Goal: Use online tool/utility: Utilize a website feature to perform a specific function

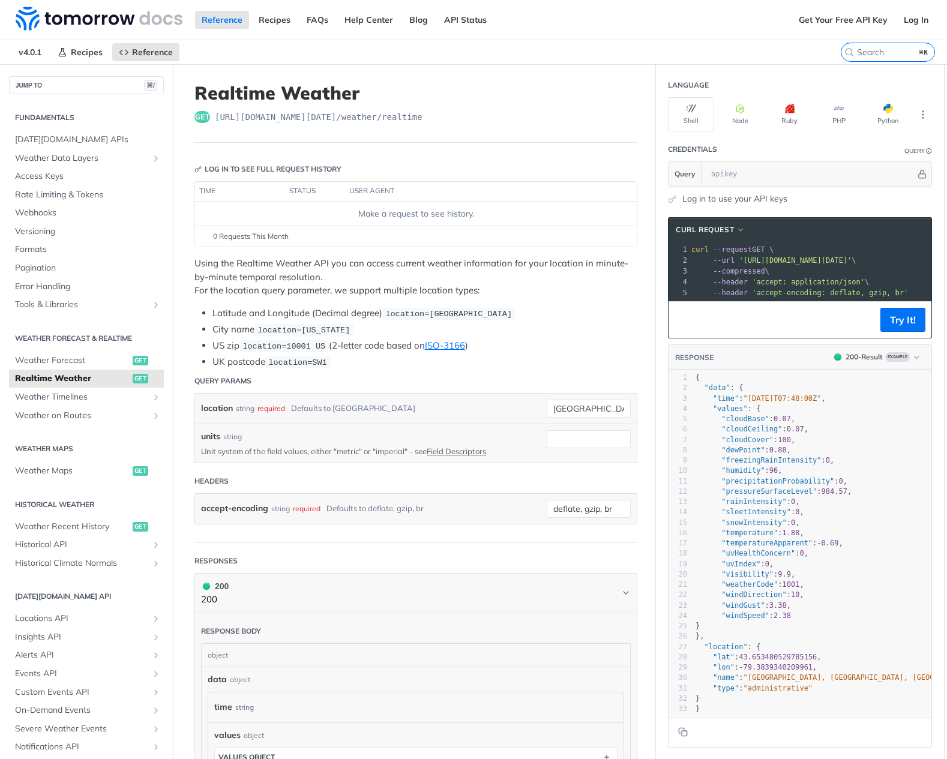
click at [712, 196] on link "Log in to use your API keys" at bounding box center [735, 199] width 105 height 13
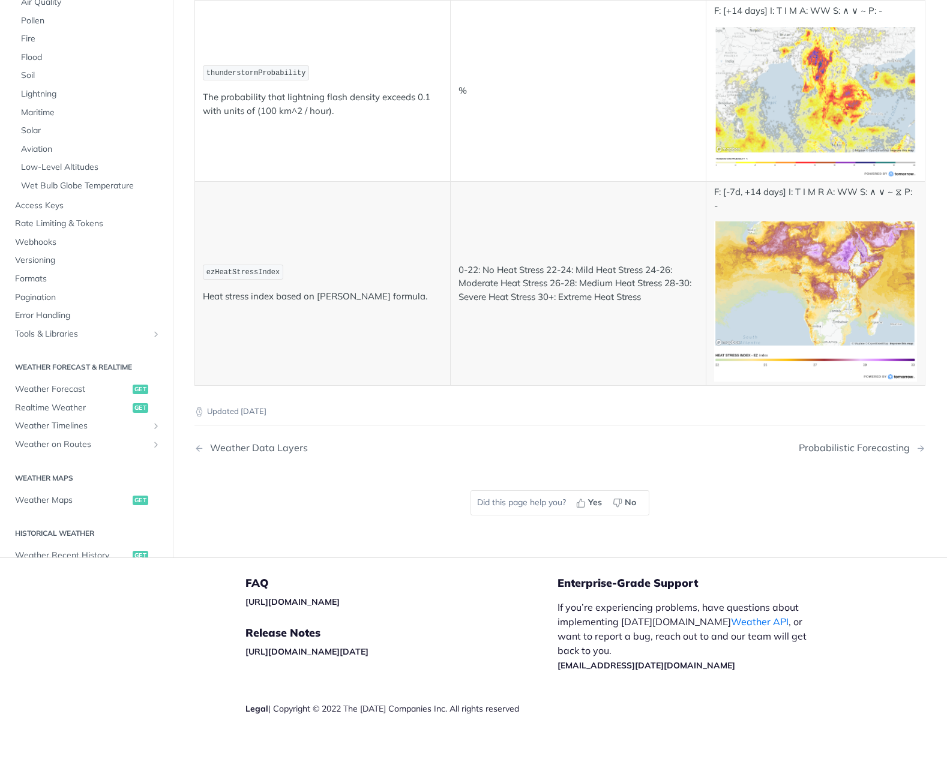
scroll to position [6316, 0]
click at [67, 382] on span "Weather Forecast" at bounding box center [72, 388] width 115 height 12
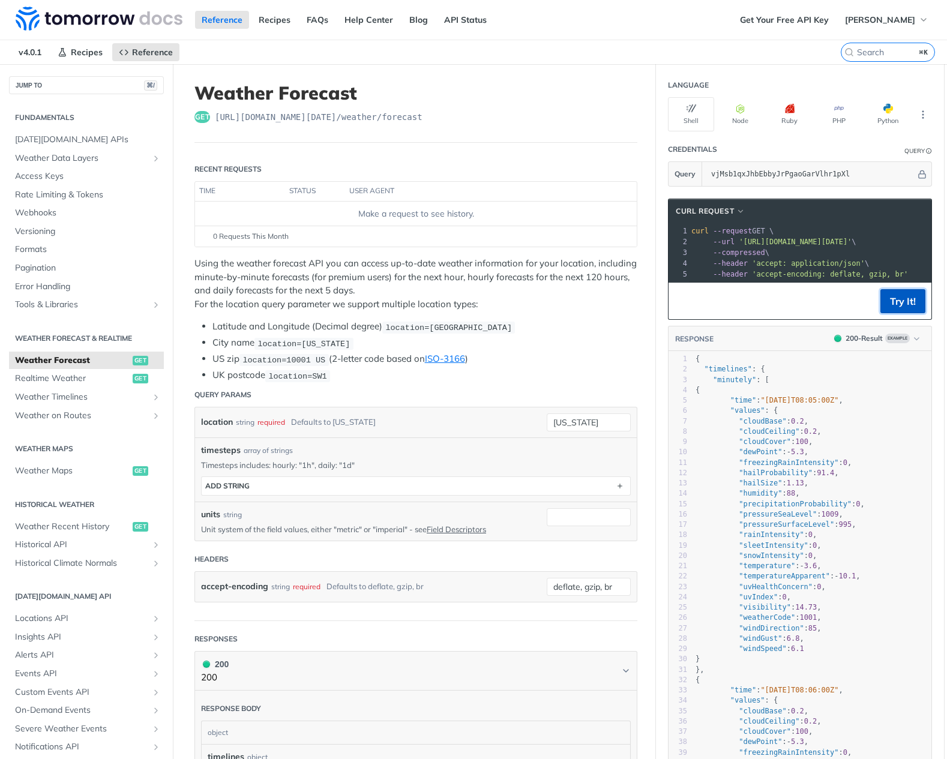
click at [902, 304] on button "Try It!" at bounding box center [903, 301] width 45 height 24
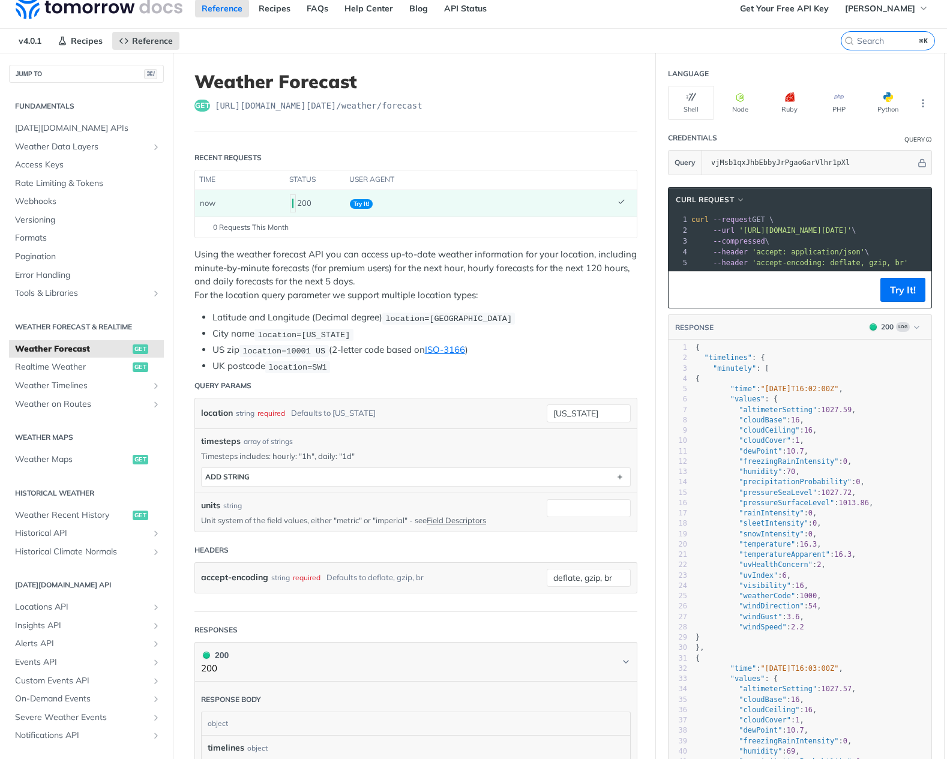
scroll to position [23, 0]
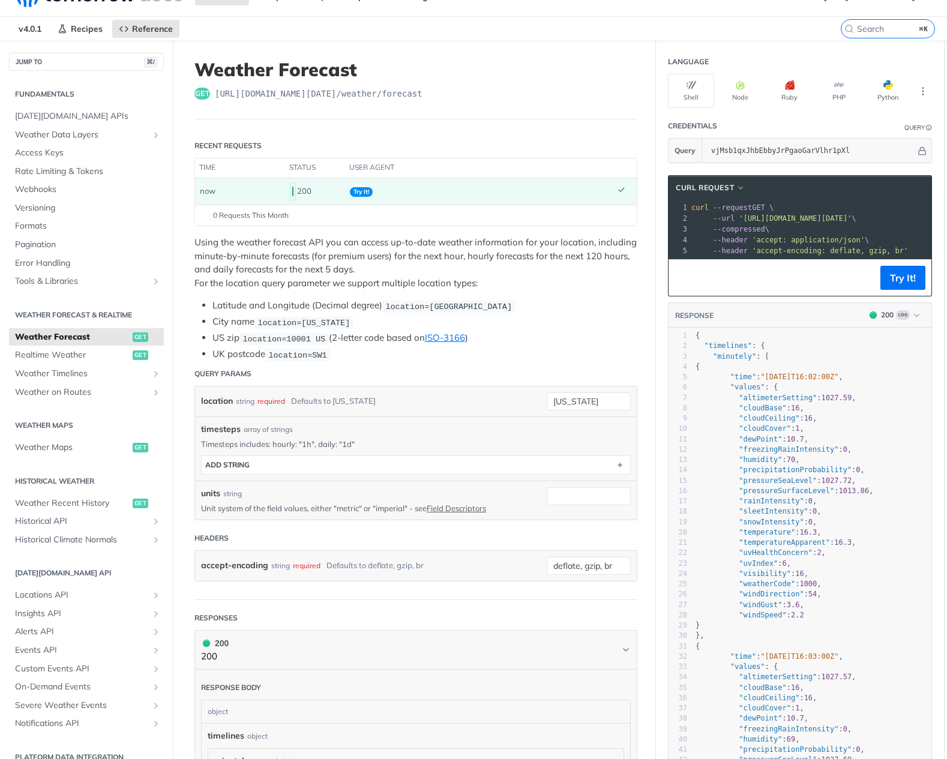
drag, startPoint x: 796, startPoint y: 220, endPoint x: 902, endPoint y: 214, distance: 105.8
click at [852, 214] on span "'https://api.tomorrow.io/v4/weather/forecast?location=new%20york&apikey=vjMsb1q…" at bounding box center [795, 218] width 113 height 8
drag, startPoint x: 911, startPoint y: 215, endPoint x: 933, endPoint y: 215, distance: 21.6
click at [933, 215] on section "cURL Request xxxxxxxxxx 1 curl --request GET \ 2 --url 'https://api.tomorrow.io…" at bounding box center [800, 542] width 288 height 759
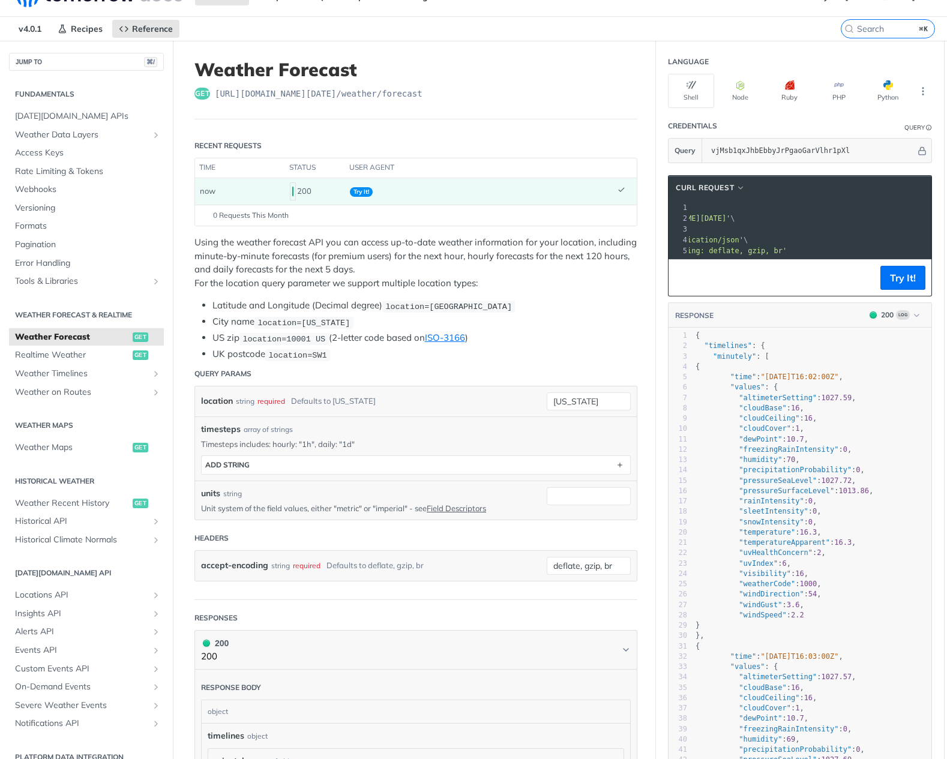
scroll to position [0, 74]
click at [857, 232] on pre "--compressed \" at bounding box center [873, 229] width 516 height 11
drag, startPoint x: 857, startPoint y: 216, endPoint x: 947, endPoint y: 216, distance: 90.1
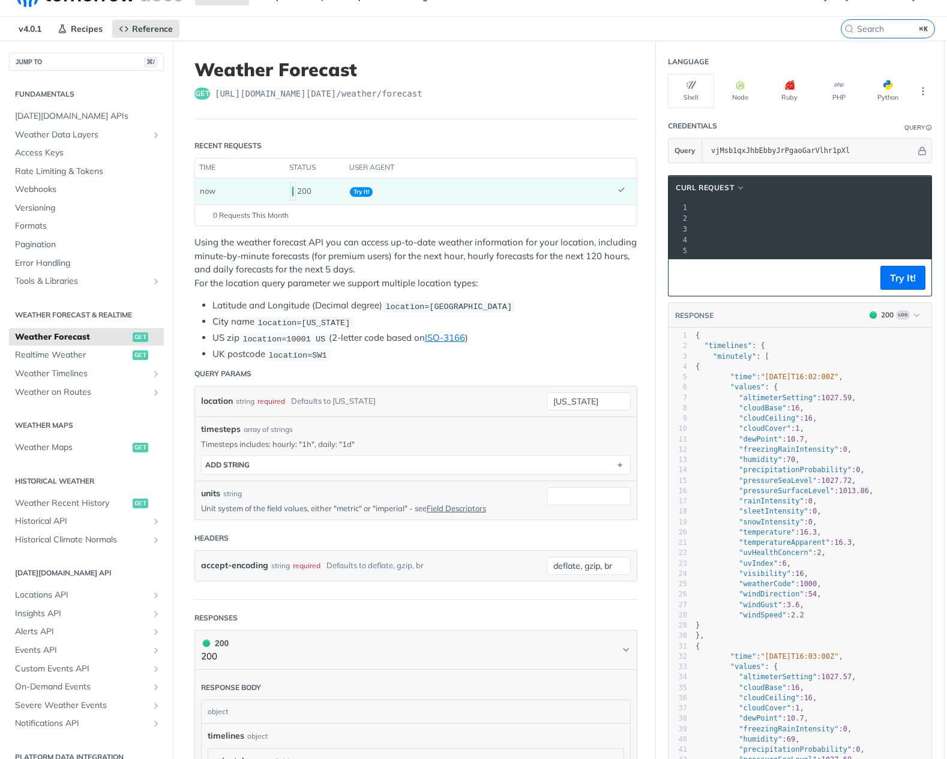
scroll to position [0, 74]
click at [779, 231] on pre "--compressed \" at bounding box center [873, 229] width 516 height 11
drag, startPoint x: 819, startPoint y: 219, endPoint x: 870, endPoint y: 219, distance: 51.6
click at [777, 219] on span "'https://api.tomorrow.io/v4/weather/forecast?location=new%20york&apikey=vjMsb1q…" at bounding box center [721, 218] width 113 height 8
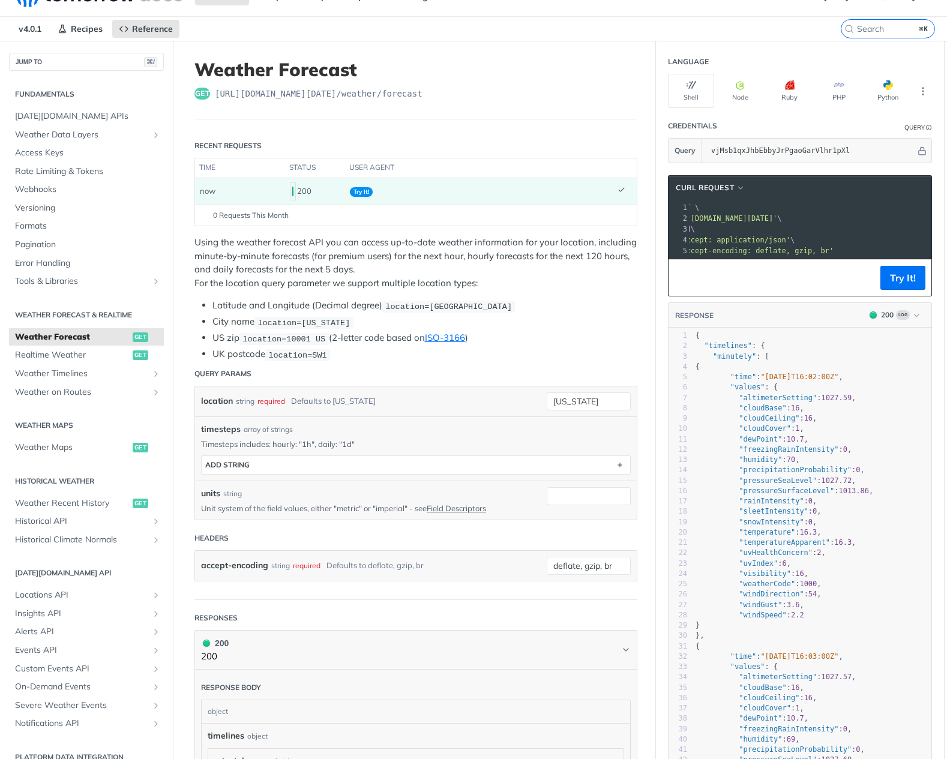
click at [777, 219] on span "'https://api.tomorrow.io/v4/weather/forecast?location=new%20york&apikey=vjMsb1q…" at bounding box center [721, 218] width 113 height 8
click at [681, 219] on span "'https://api.tomorrow.io/v4/weather/forecast?location=new%20york&apikey=vjMsb1q…" at bounding box center [625, 218] width 113 height 8
click at [681, 221] on span "'https://api.tomorrow.io/v4/weather/forecast?location=new%20york&apikey=vjMsb1q…" at bounding box center [625, 218] width 113 height 8
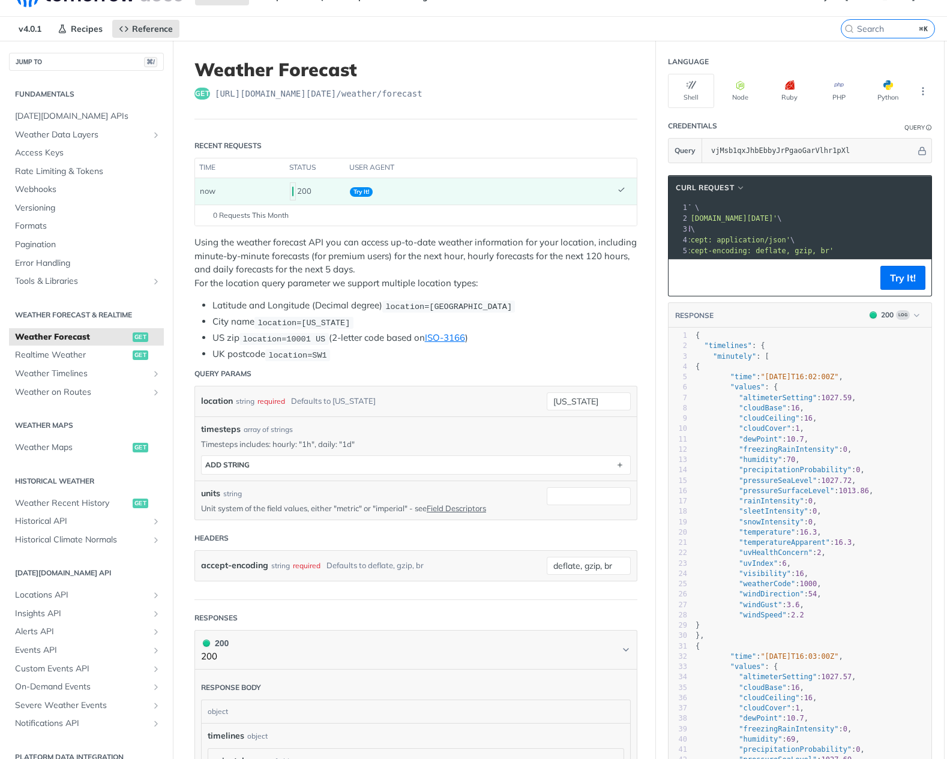
click at [814, 228] on pre "--compressed \" at bounding box center [873, 229] width 516 height 11
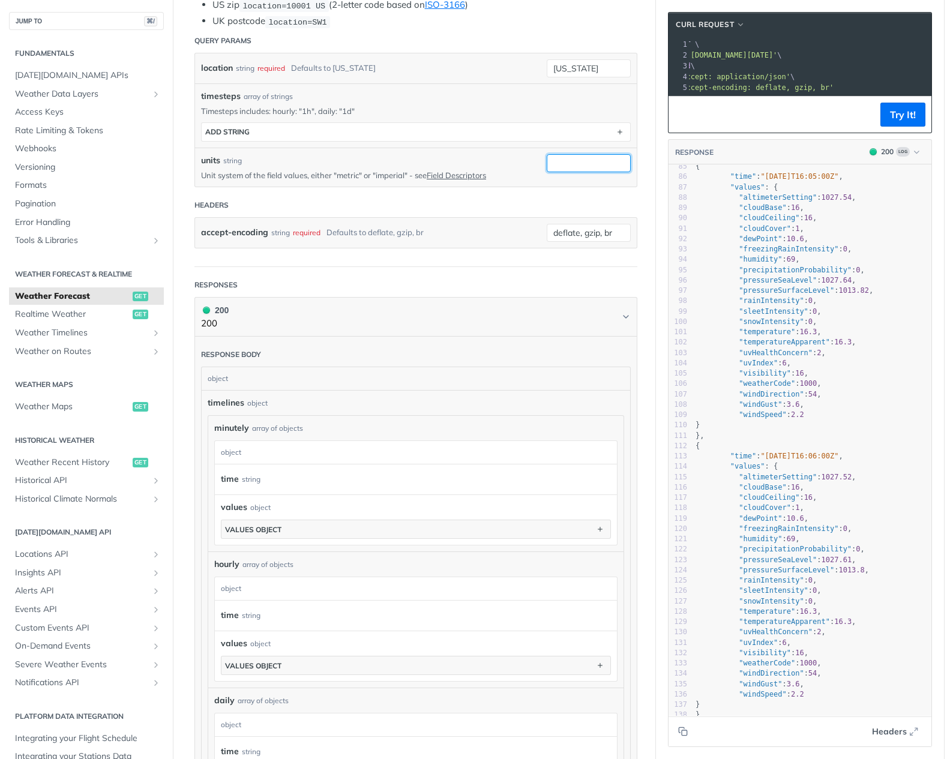
click at [581, 161] on input "units" at bounding box center [589, 163] width 84 height 18
click at [448, 259] on form "Query Params location string required Defaults to new york new york timesteps a…" at bounding box center [416, 148] width 443 height 238
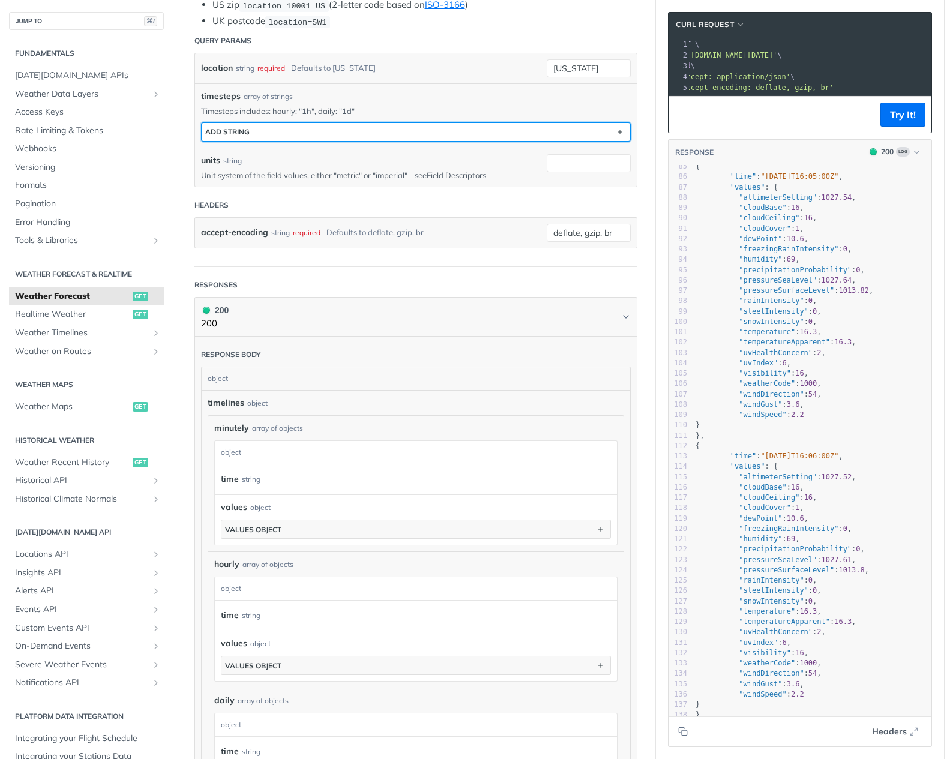
click at [461, 123] on button "ADD string" at bounding box center [416, 132] width 429 height 18
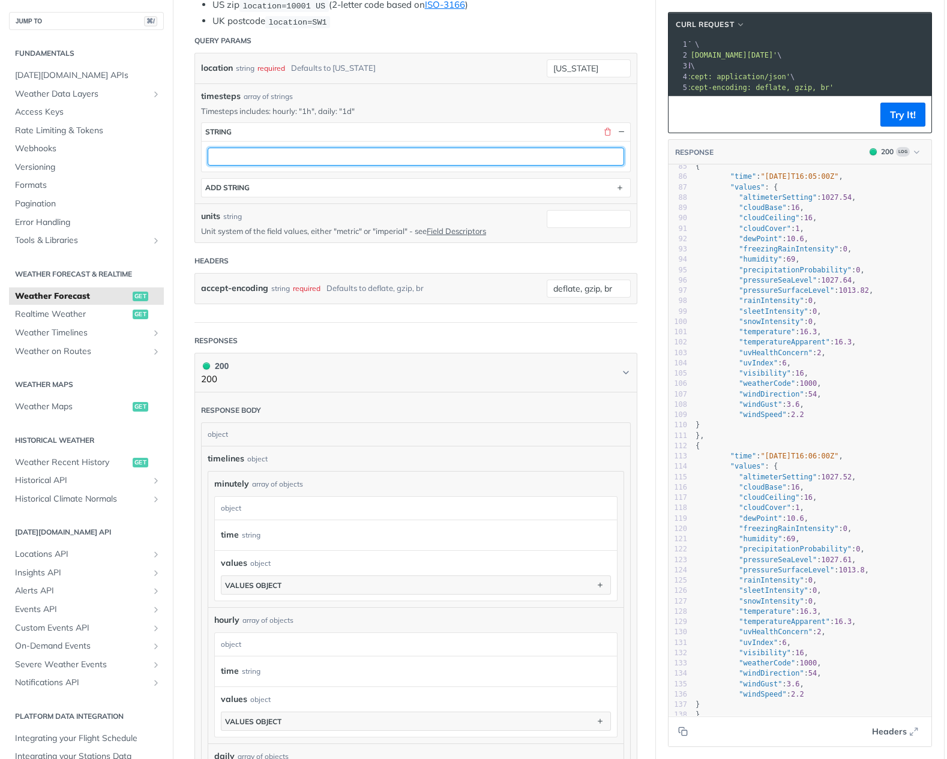
click at [424, 159] on input "text" at bounding box center [416, 157] width 417 height 18
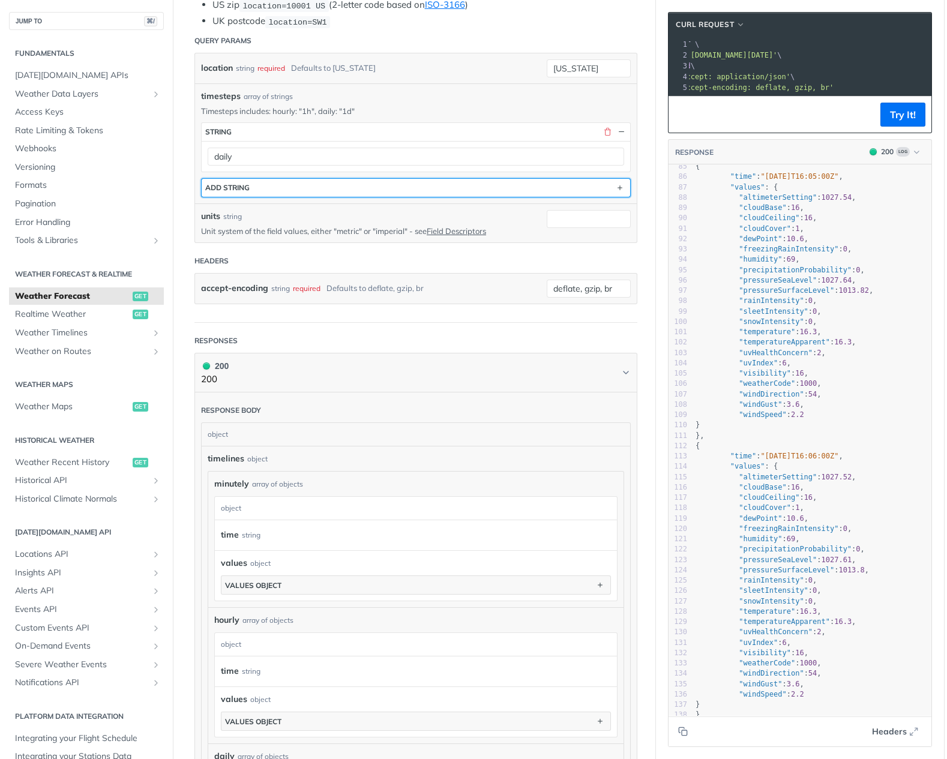
click at [445, 187] on button "ADD string" at bounding box center [416, 188] width 429 height 18
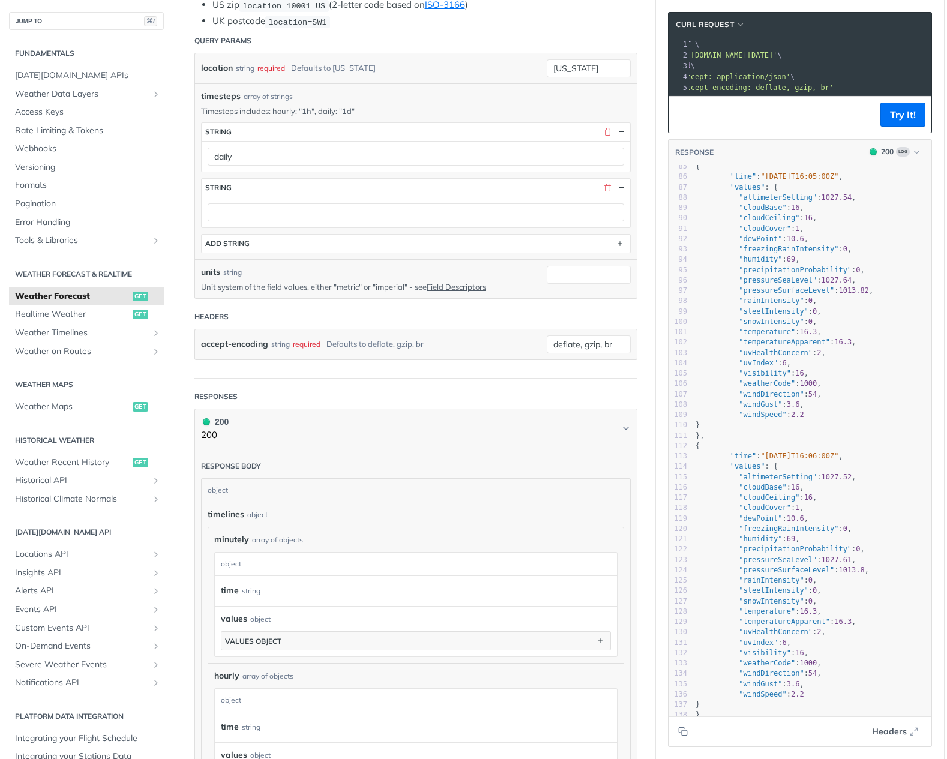
click at [648, 292] on article "Weather Forecast get https://api.tomorrow.io/v4 /weather/forecast Recent Reques…" at bounding box center [416, 511] width 480 height 1607
click at [625, 184] on button "button" at bounding box center [621, 188] width 11 height 11
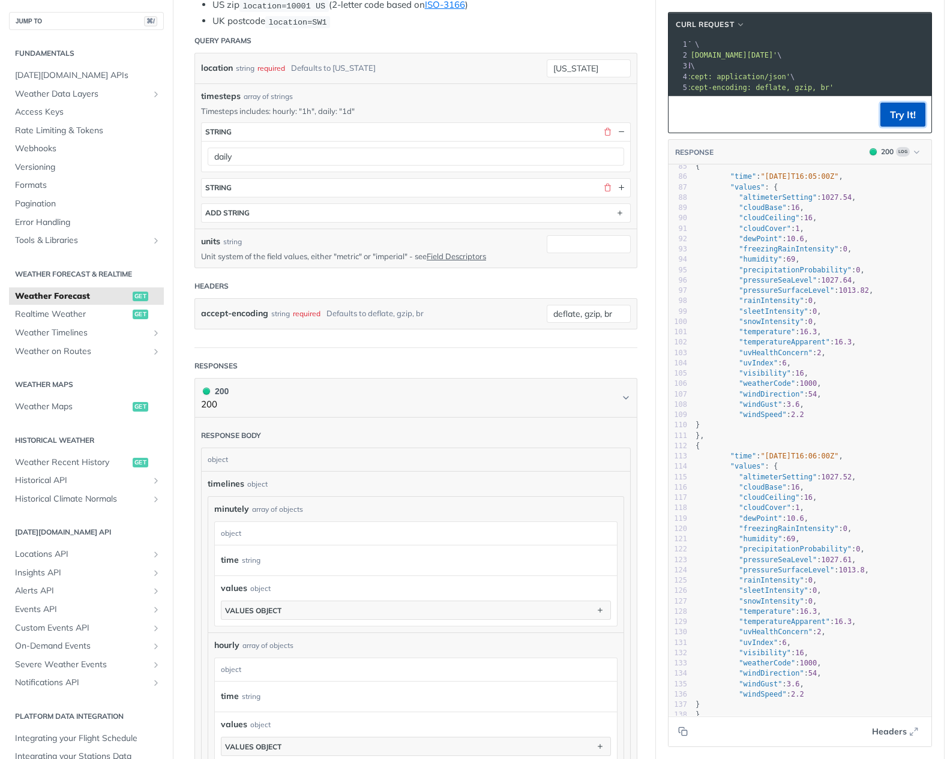
click at [908, 112] on button "Try It!" at bounding box center [903, 115] width 45 height 24
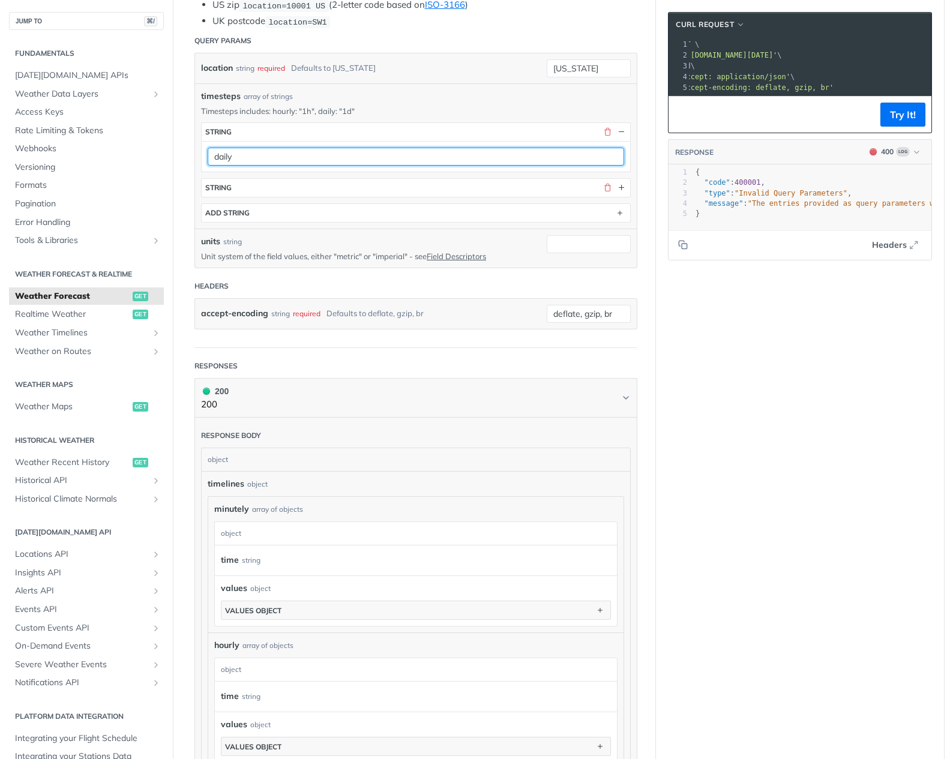
click at [279, 157] on input "daily" at bounding box center [416, 157] width 417 height 18
type input "i"
type input "1d"
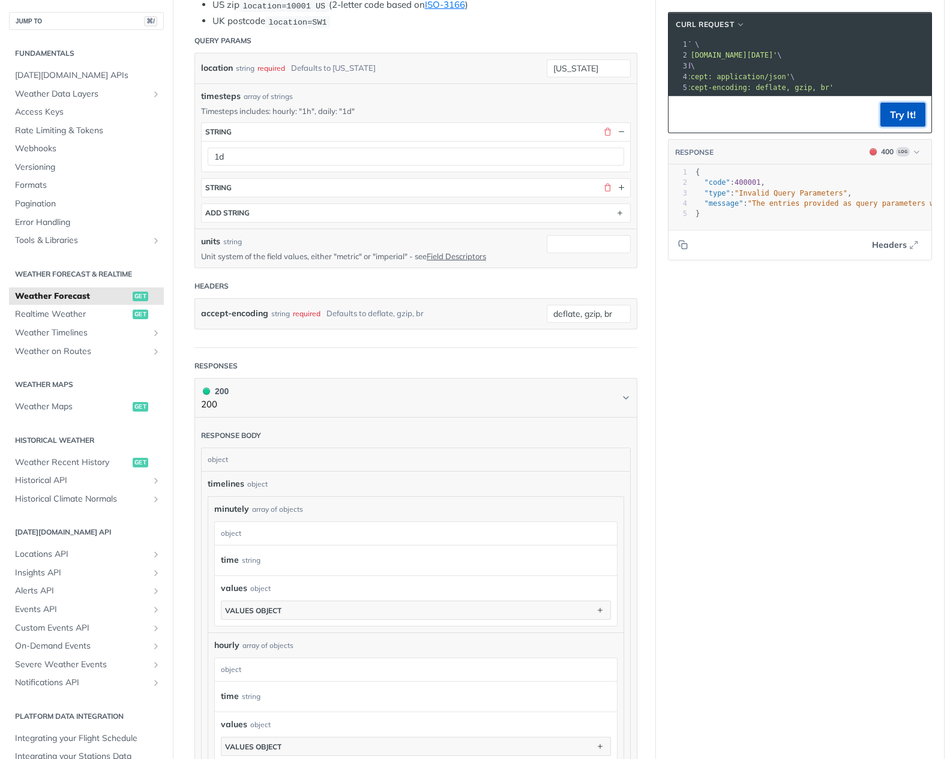
click at [914, 113] on button "Try It!" at bounding box center [903, 115] width 45 height 24
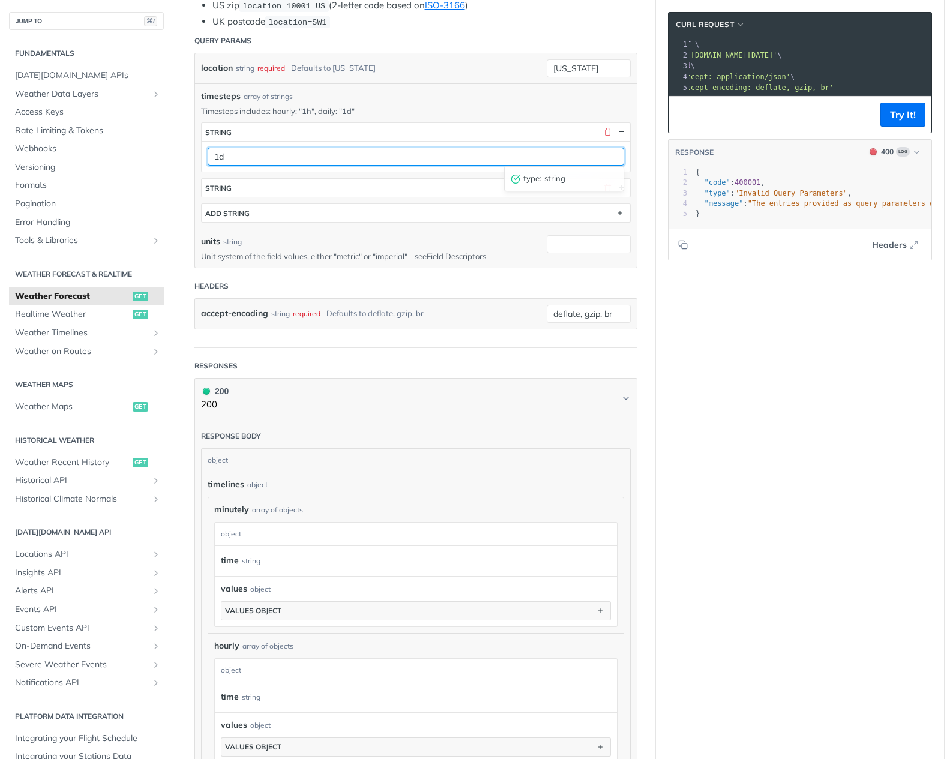
click at [377, 156] on input "1d" at bounding box center [416, 157] width 417 height 18
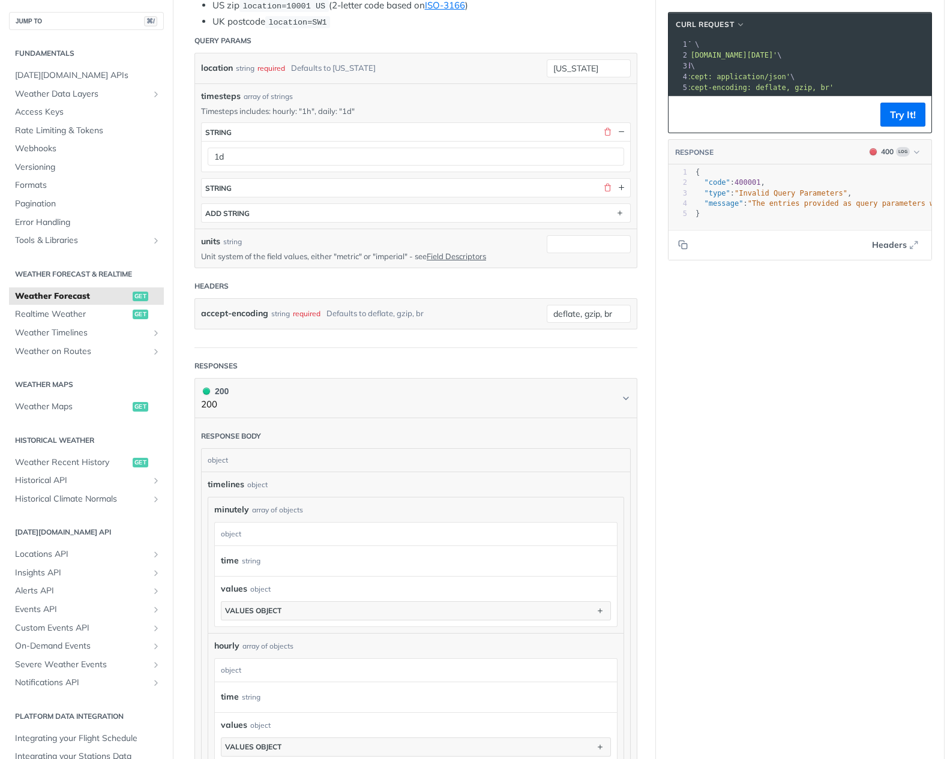
click at [502, 270] on form "Query Params location string required Defaults to new york new york timesteps a…" at bounding box center [416, 188] width 443 height 319
click at [608, 187] on button "button" at bounding box center [607, 188] width 11 height 11
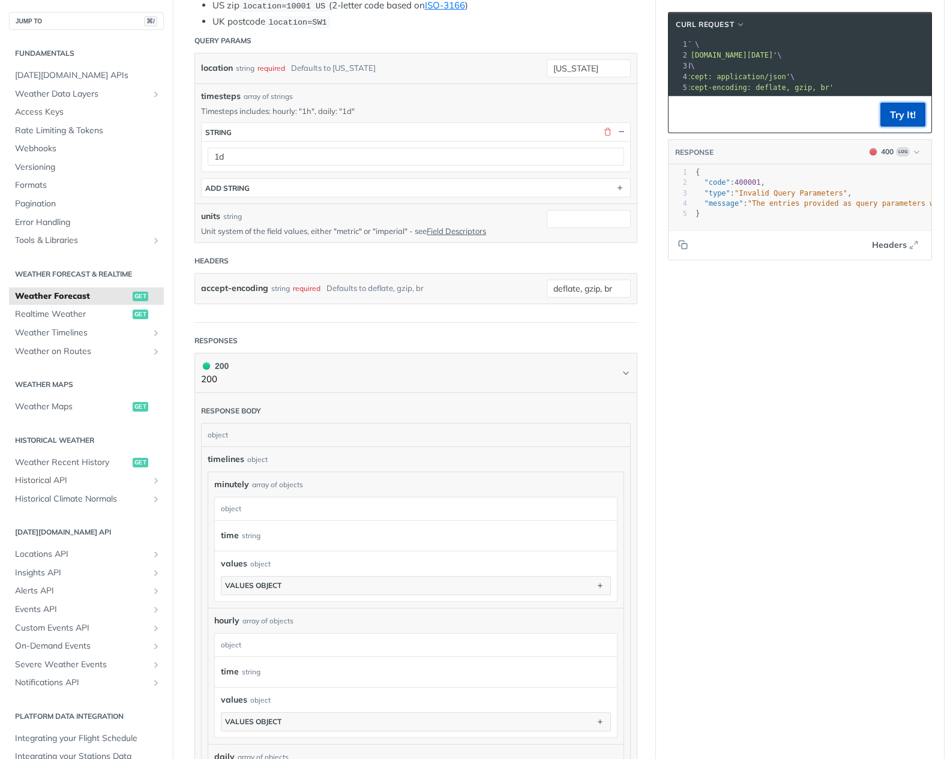
click at [902, 112] on button "Try It!" at bounding box center [903, 115] width 45 height 24
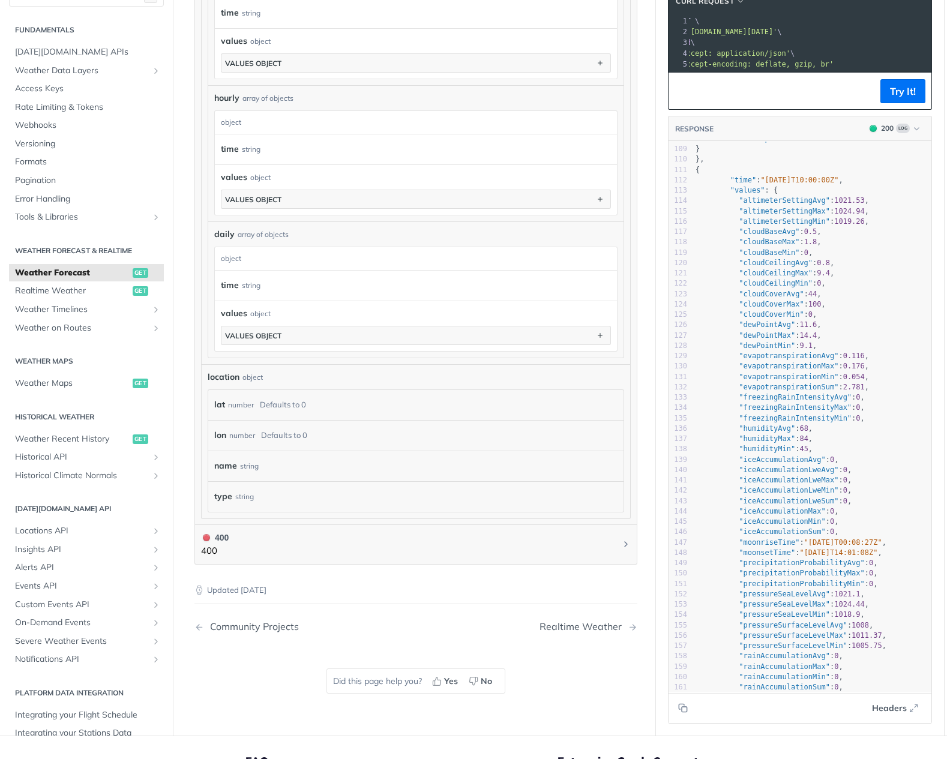
scroll to position [935, 0]
click at [366, 470] on div "name string" at bounding box center [409, 465] width 391 height 18
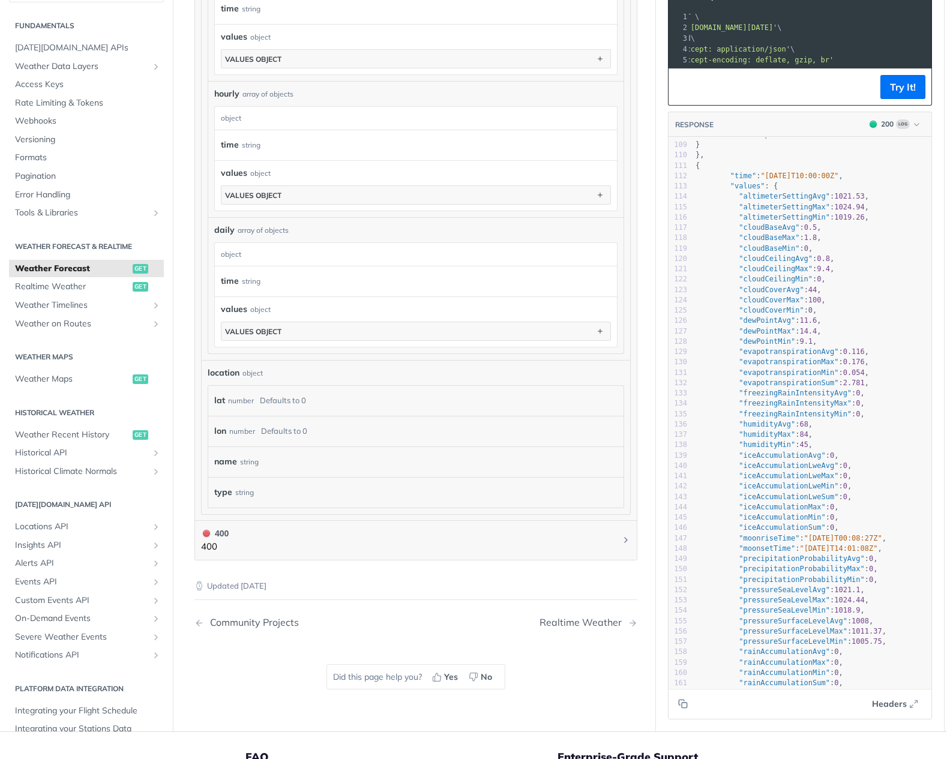
scroll to position [942, 0]
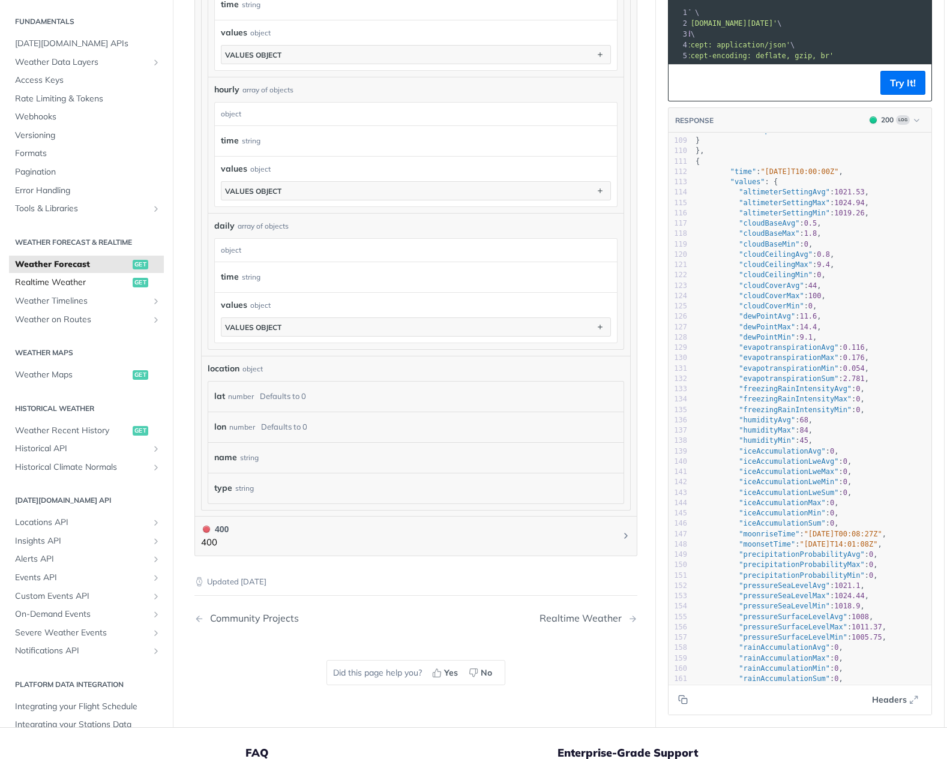
click at [70, 278] on span "Realtime Weather" at bounding box center [72, 283] width 115 height 12
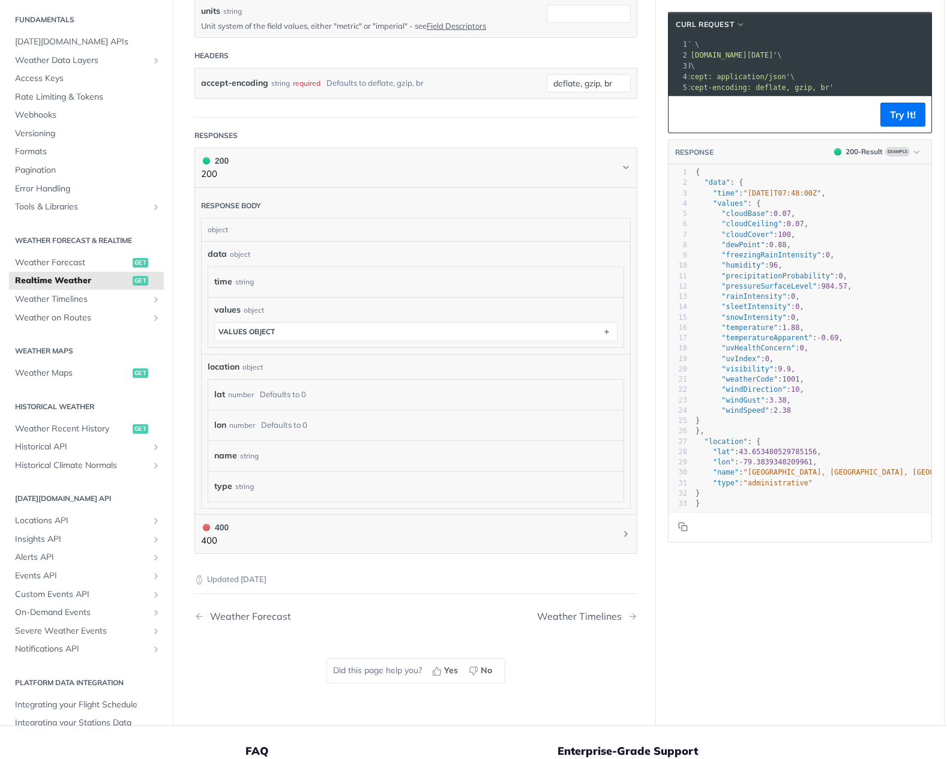
click at [502, 452] on div "name string" at bounding box center [409, 456] width 391 height 18
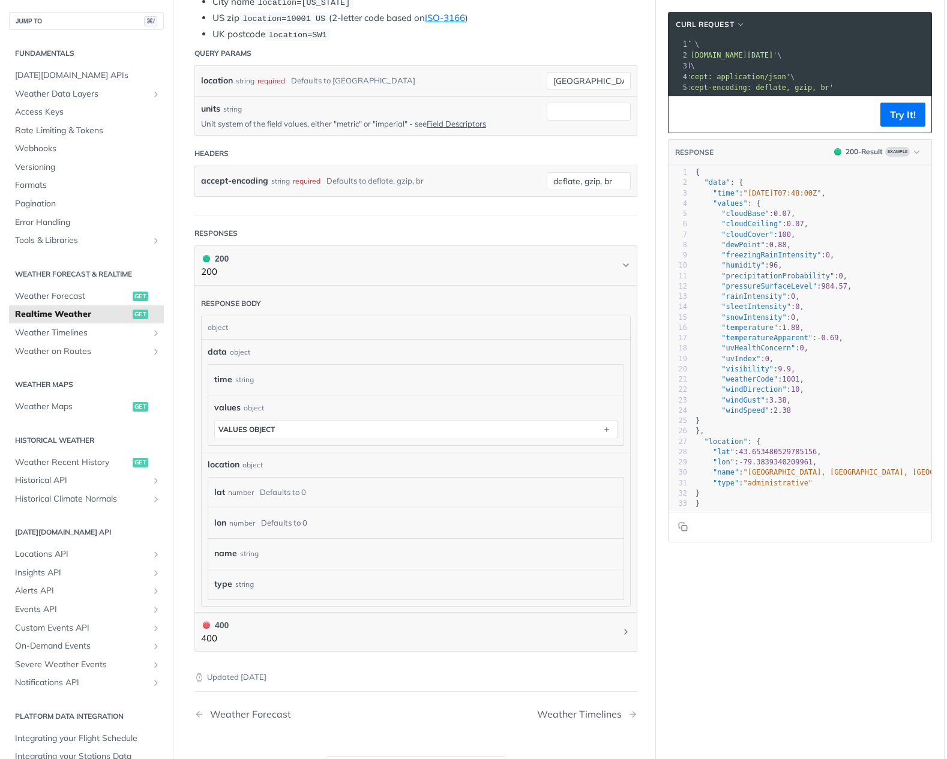
scroll to position [419, 0]
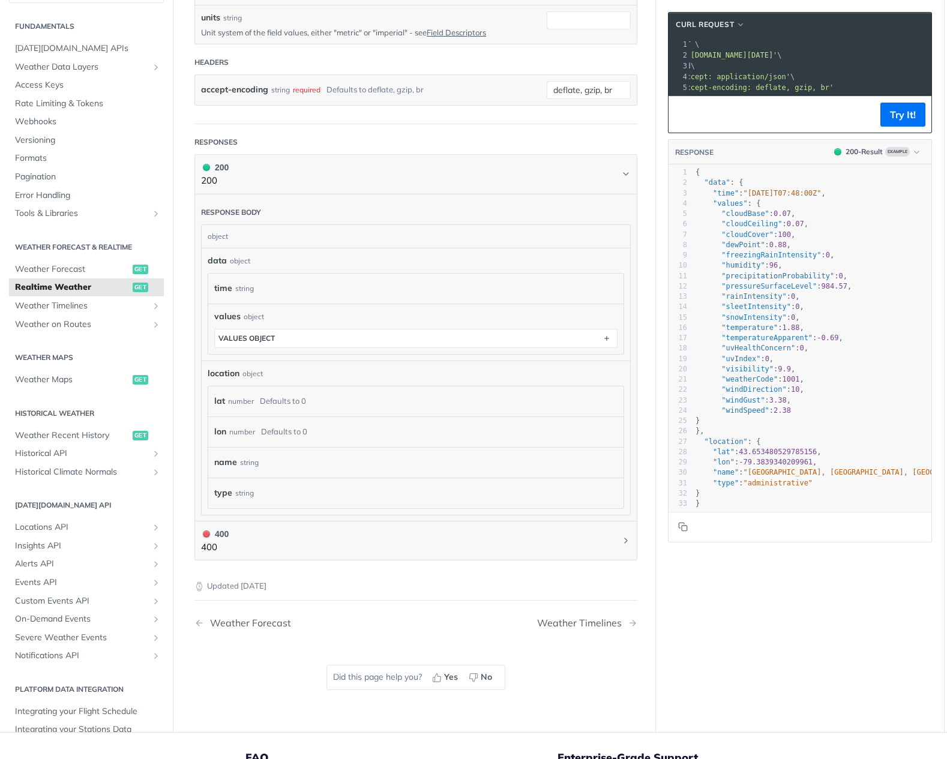
click at [493, 459] on div "name string" at bounding box center [409, 463] width 391 height 18
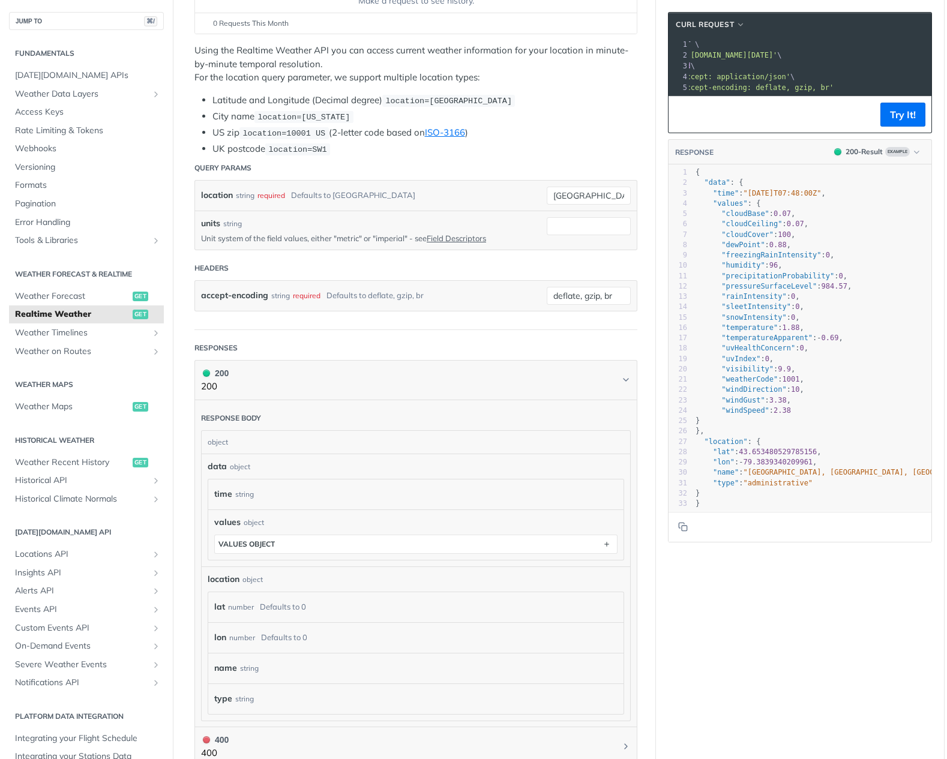
scroll to position [211, 0]
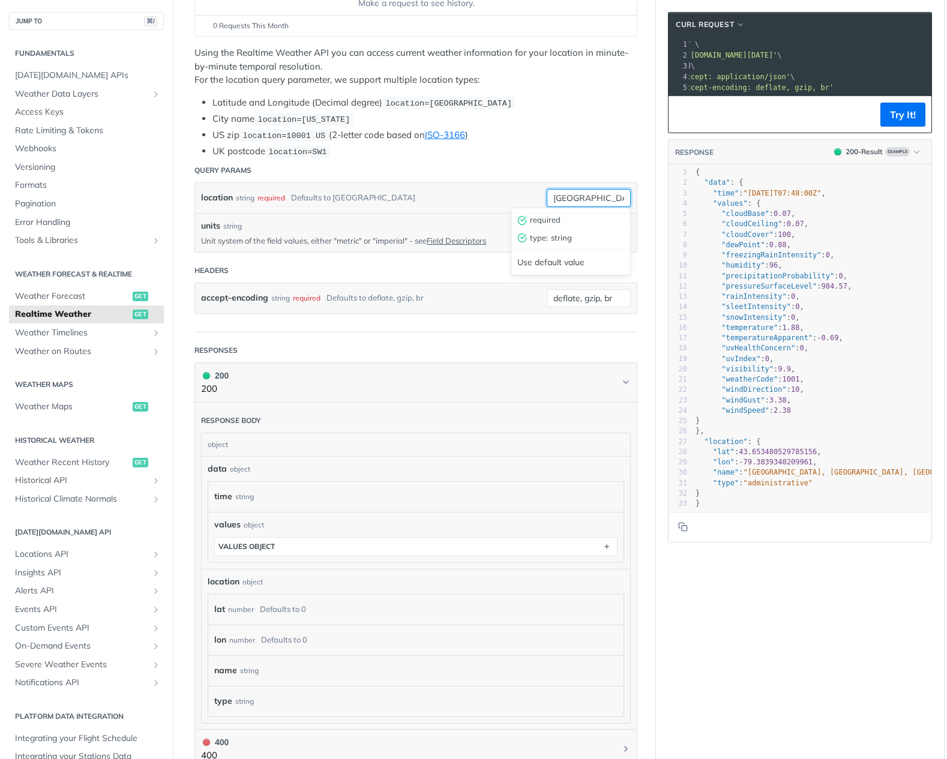
click at [567, 195] on input "[GEOGRAPHIC_DATA]" at bounding box center [589, 198] width 84 height 18
drag, startPoint x: 581, startPoint y: 195, endPoint x: 520, endPoint y: 192, distance: 60.7
click at [520, 192] on div "location string required Defaults to toronto toronto required type : string Use…" at bounding box center [416, 198] width 430 height 18
click at [895, 113] on button "Try It!" at bounding box center [903, 115] width 45 height 24
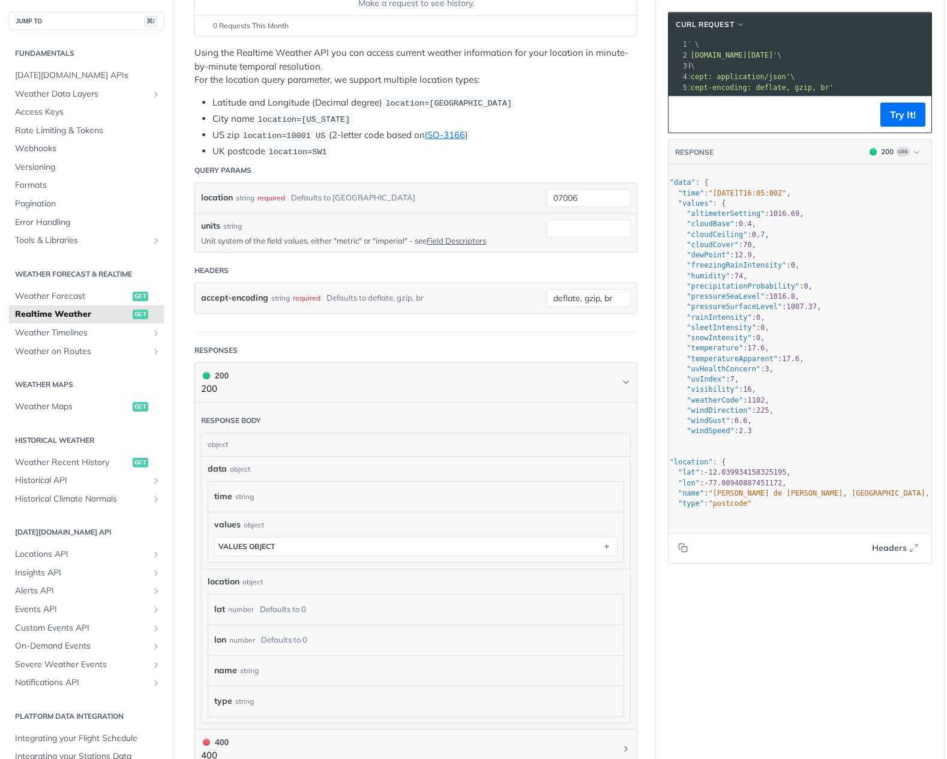
scroll to position [0, 0]
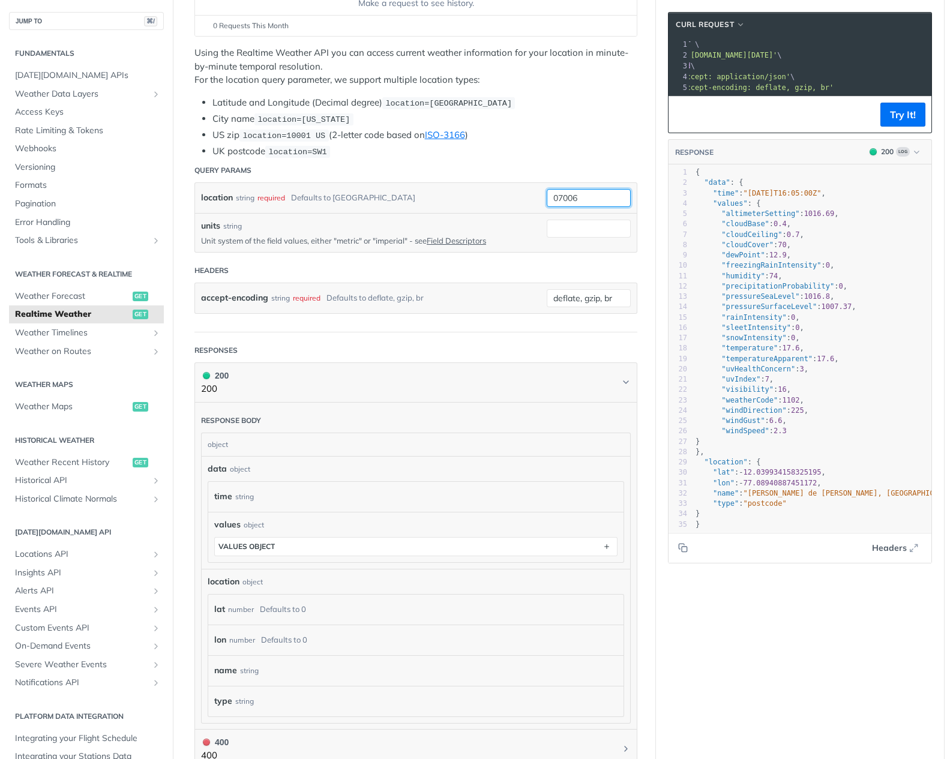
click at [605, 195] on input "07006" at bounding box center [589, 198] width 84 height 18
type input "07006 US"
click at [904, 113] on button "Try It!" at bounding box center [903, 115] width 45 height 24
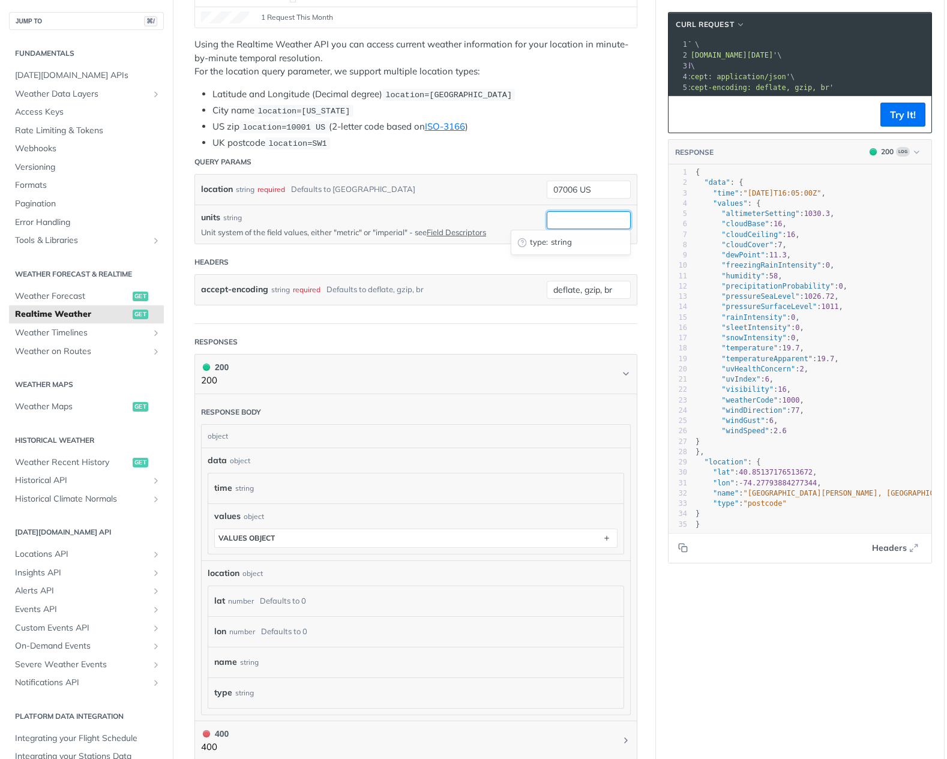
click at [573, 219] on input "units" at bounding box center [589, 220] width 84 height 18
type input "o"
type input "imperial"
click at [381, 243] on form "Query Params location string required Defaults to toronto 07006 US units string…" at bounding box center [416, 237] width 443 height 174
click at [910, 117] on button "Try It!" at bounding box center [903, 115] width 45 height 24
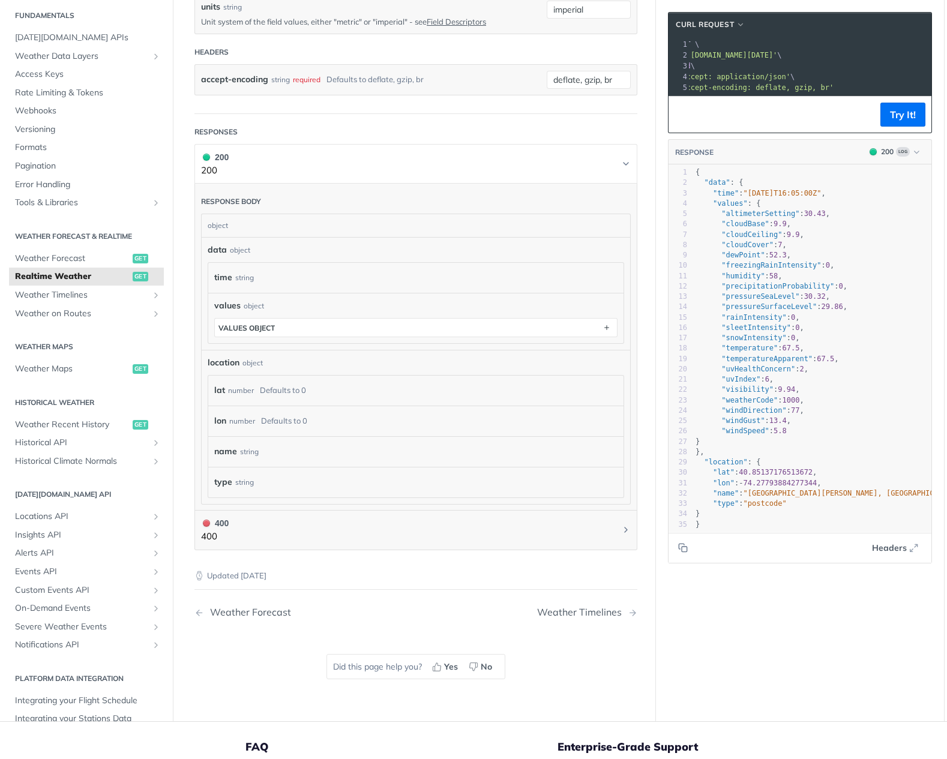
scroll to position [223, 0]
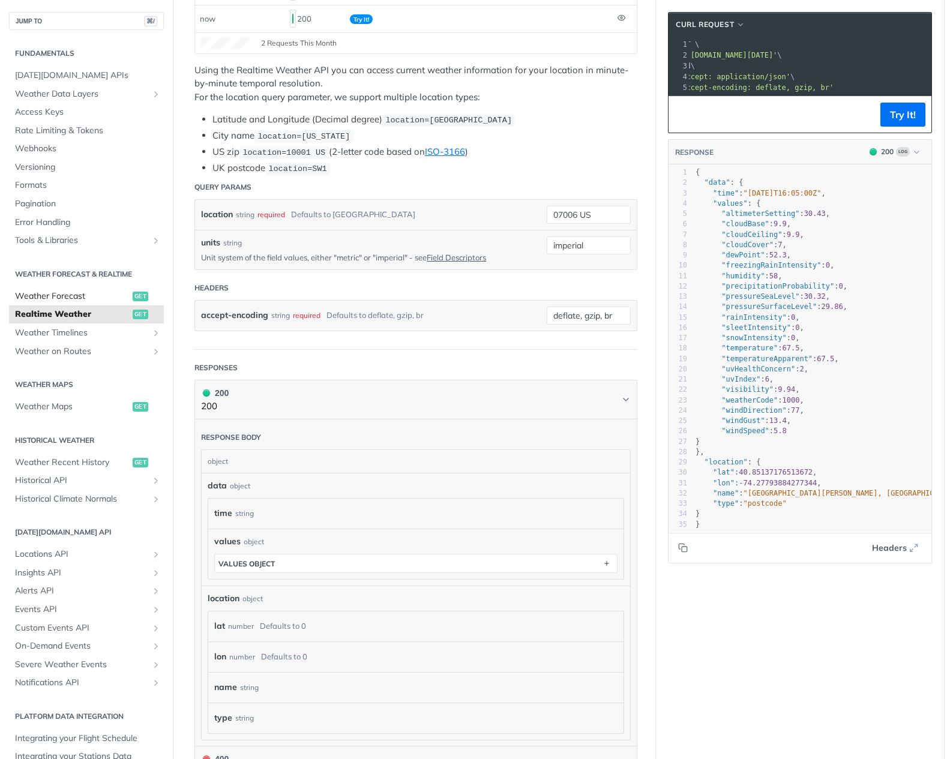
click at [79, 295] on span "Weather Forecast" at bounding box center [72, 297] width 115 height 12
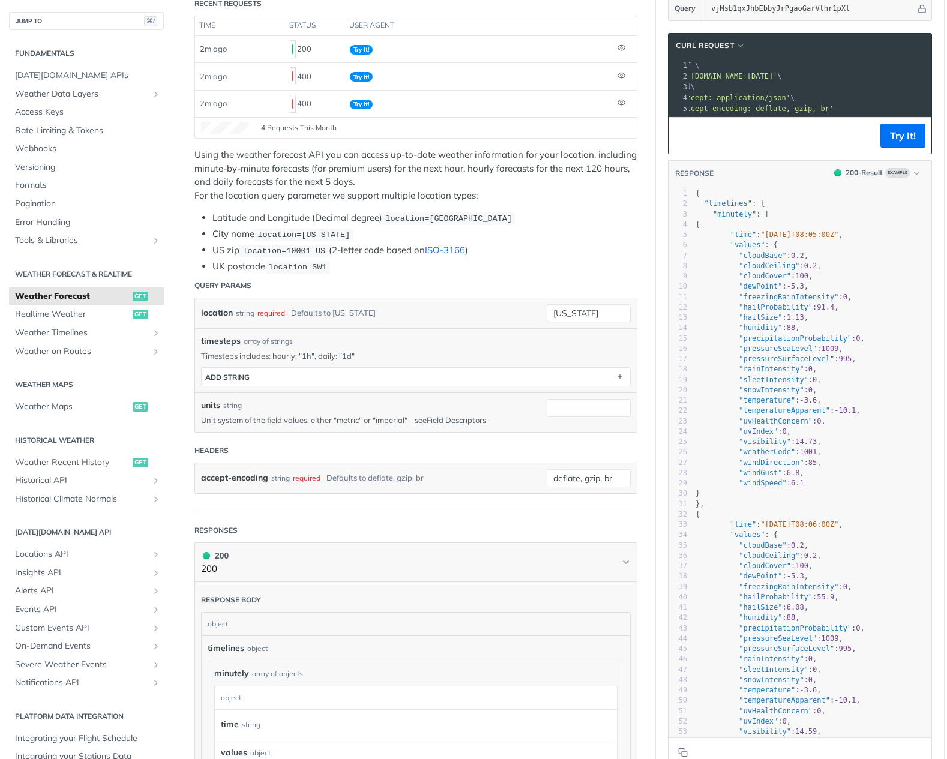
scroll to position [166, 0]
click at [596, 312] on input "new york" at bounding box center [589, 313] width 84 height 18
type input "07006 US"
click at [901, 130] on button "Try It!" at bounding box center [903, 135] width 45 height 24
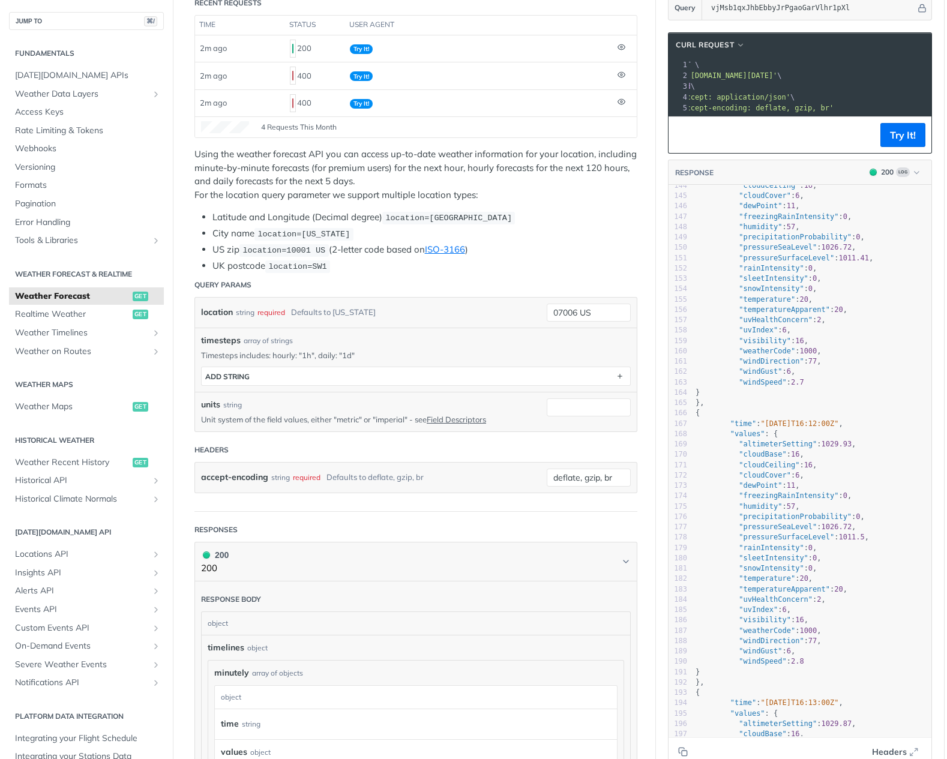
scroll to position [2057, 0]
